Goal: Check status

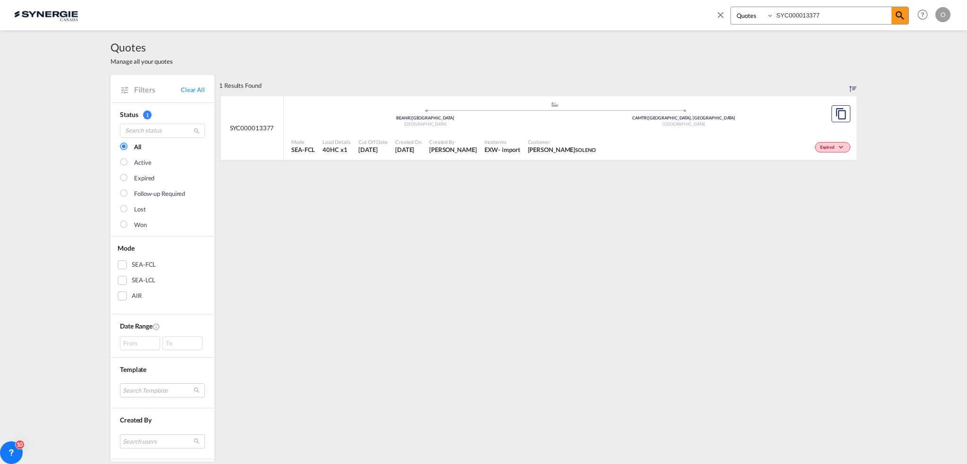
select select "Quotes"
drag, startPoint x: 844, startPoint y: 15, endPoint x: 612, endPoint y: 17, distance: 232.3
click at [612, 17] on div "Bookings Quotes Enquiries SYC000013377 Help Resources Product Release O My Prof…" at bounding box center [483, 14] width 938 height 29
paste input "859"
type input "SYC000013859"
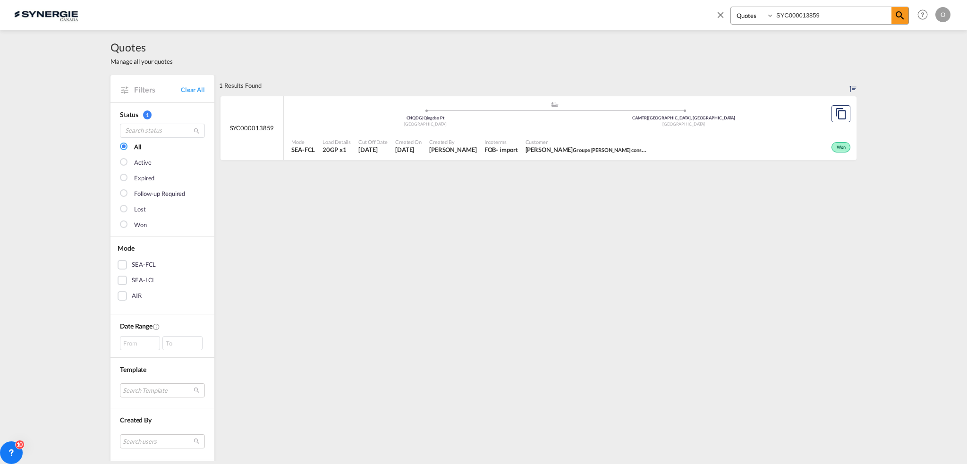
click at [568, 149] on span "[PERSON_NAME] Groupe [PERSON_NAME] construction" at bounding box center [586, 149] width 123 height 8
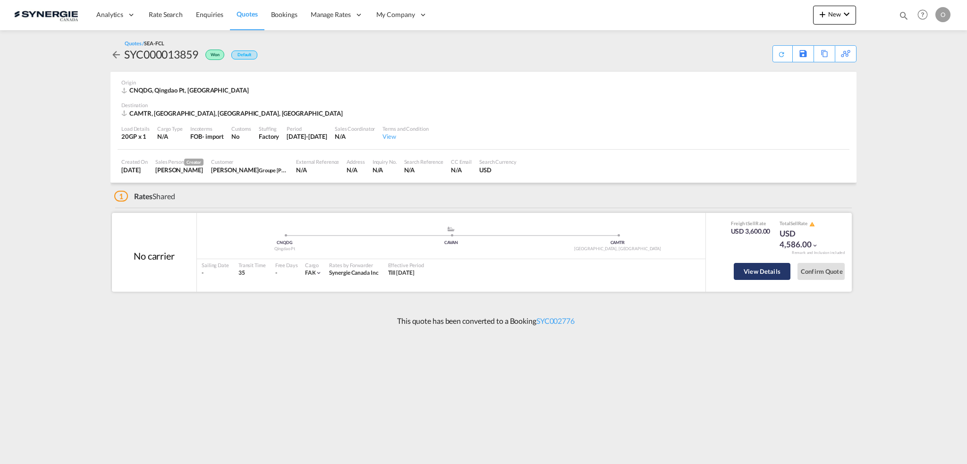
click at [744, 268] on button "View Details" at bounding box center [762, 271] width 57 height 17
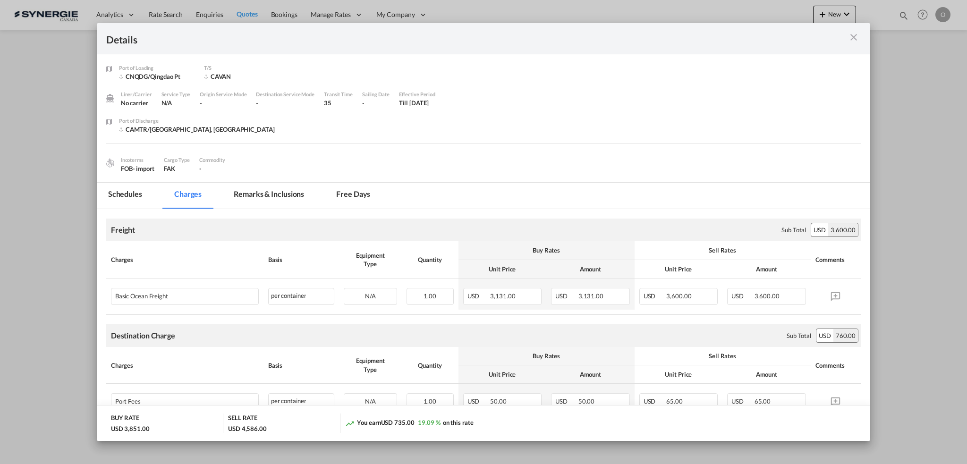
click at [264, 193] on md-tab-item "Remarks & Inclusions" at bounding box center [268, 196] width 93 height 26
